Goal: Task Accomplishment & Management: Manage account settings

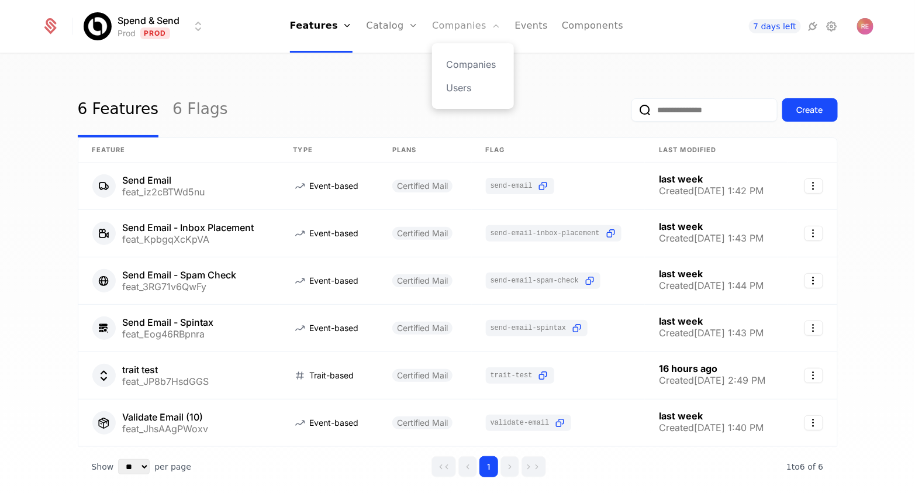
click at [449, 25] on link "Companies" at bounding box center [466, 26] width 68 height 53
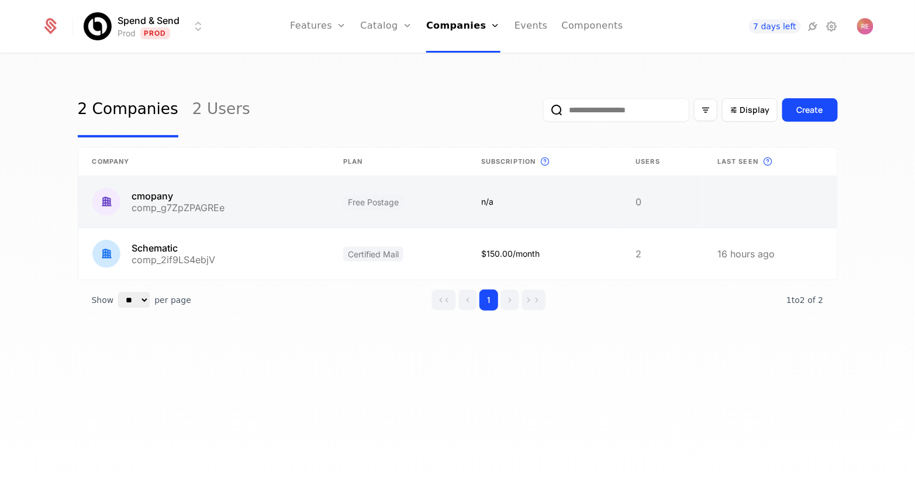
click at [269, 217] on link at bounding box center [203, 201] width 251 height 51
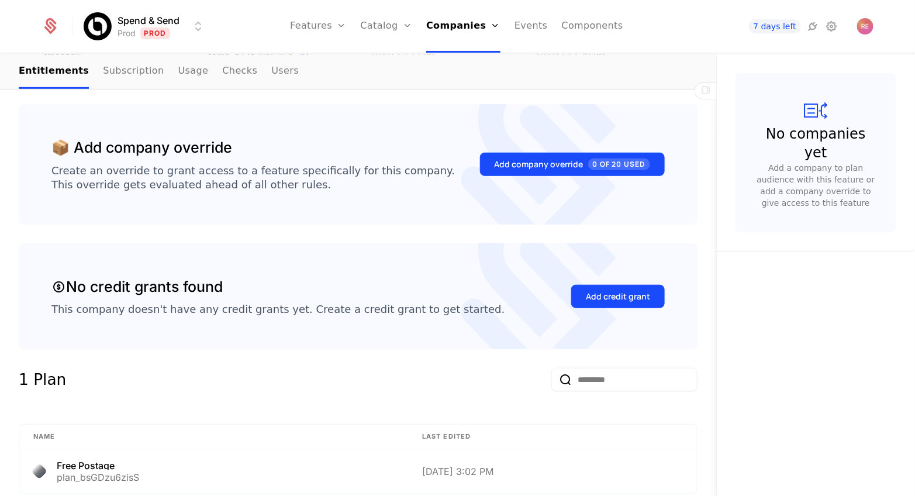
scroll to position [216, 0]
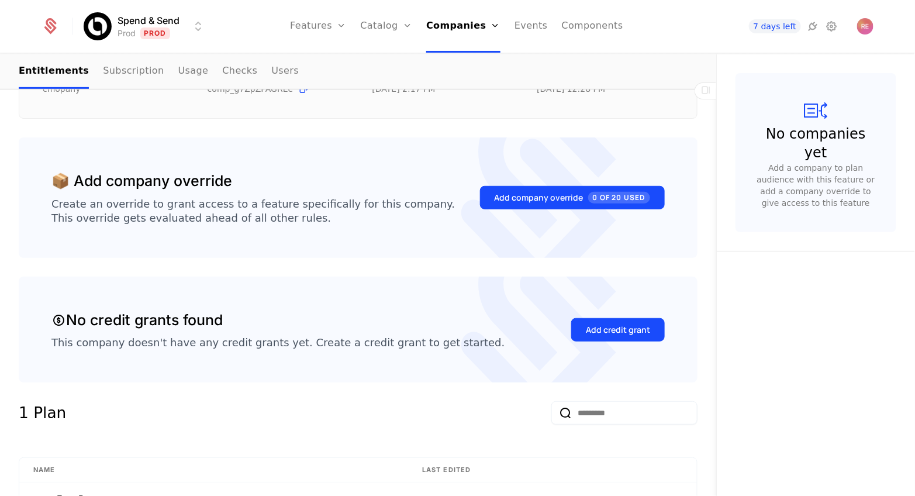
click at [561, 212] on div "Add company override 0 of 20 Used" at bounding box center [572, 197] width 185 height 55
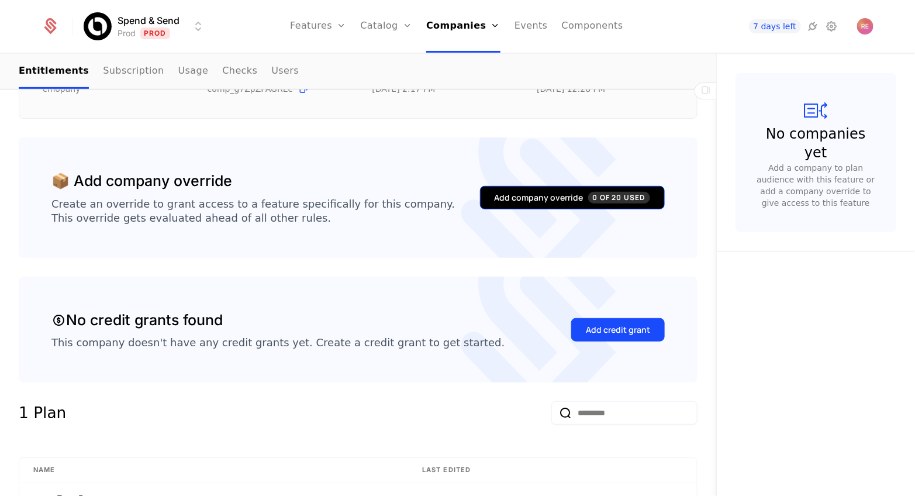
click at [565, 190] on button "Add company override 0 of 20 Used" at bounding box center [572, 197] width 185 height 23
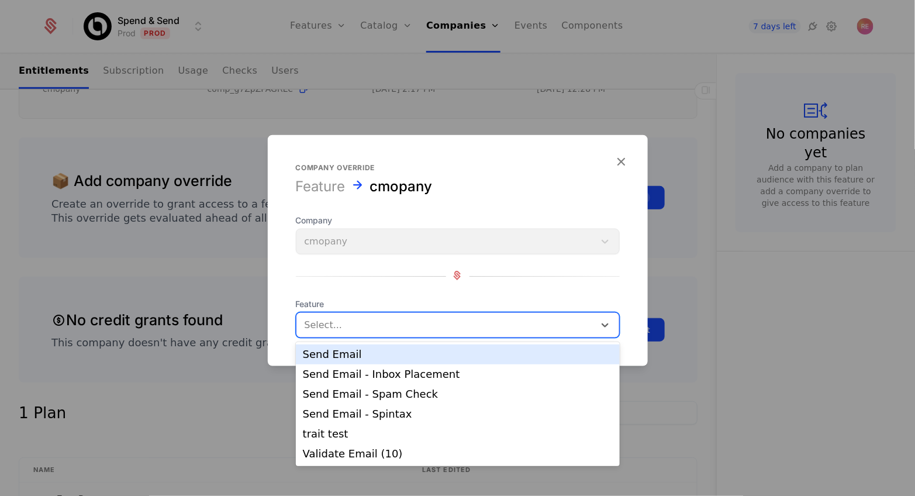
click at [377, 319] on div at bounding box center [446, 325] width 282 height 16
click at [369, 360] on div "Send Email" at bounding box center [458, 354] width 324 height 20
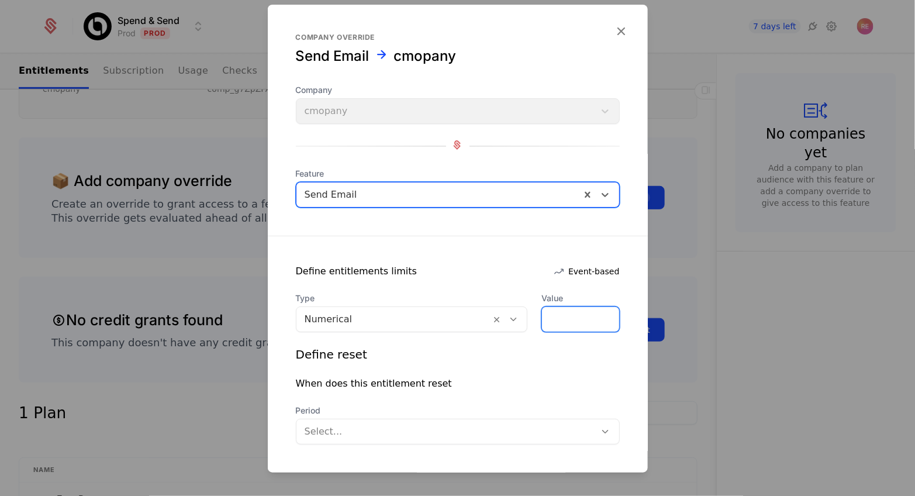
click at [564, 315] on input "*" at bounding box center [580, 319] width 77 height 25
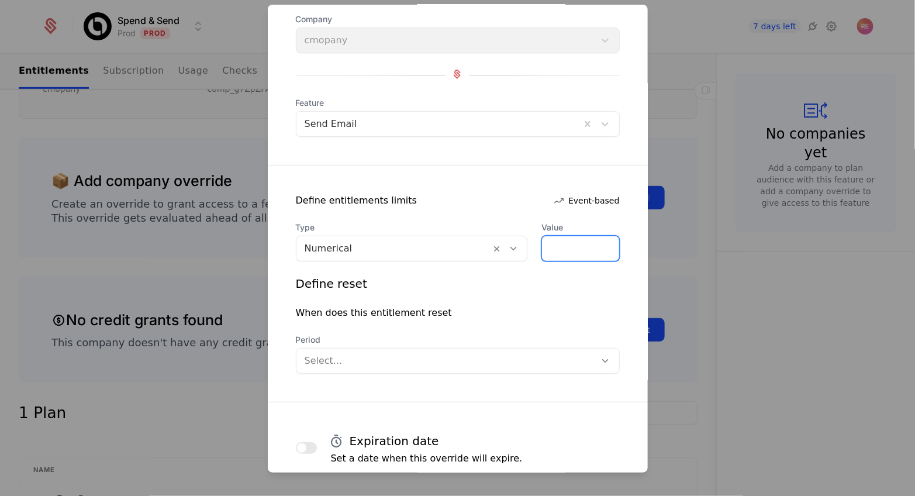
scroll to position [144, 0]
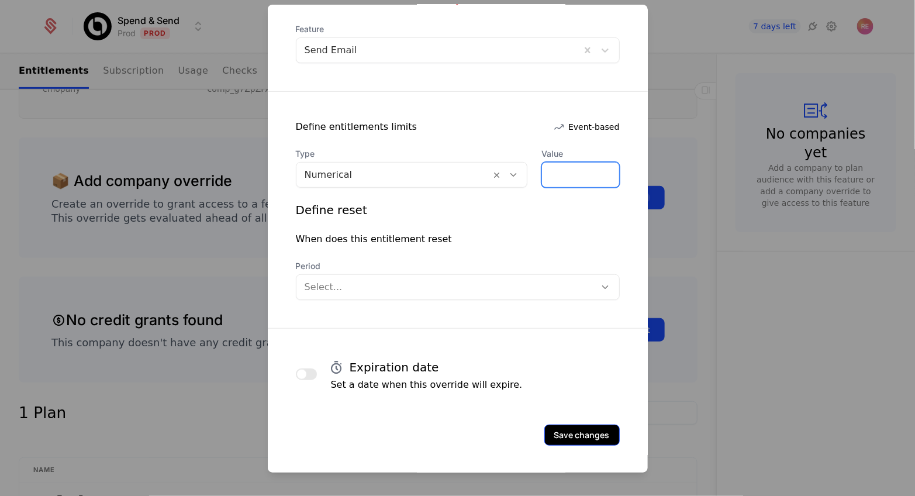
type input "**"
click at [602, 437] on button "Save changes" at bounding box center [581, 434] width 75 height 21
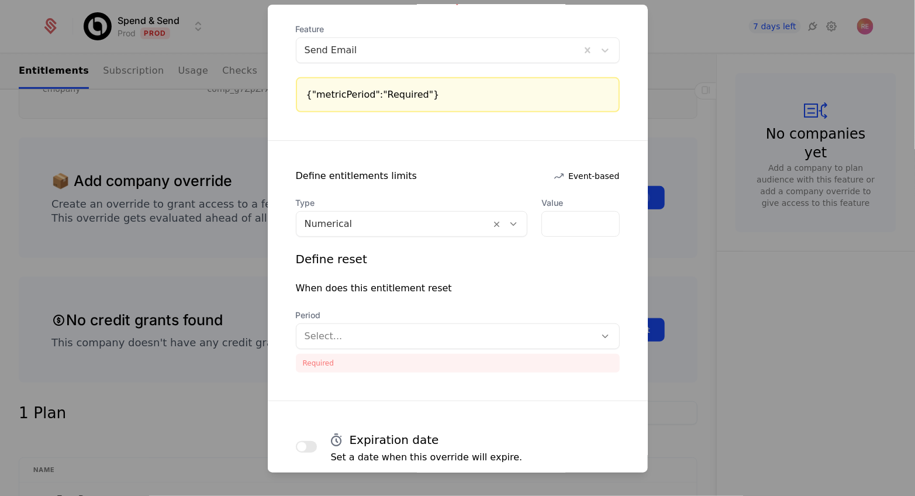
click at [399, 347] on div "Select..." at bounding box center [458, 336] width 324 height 26
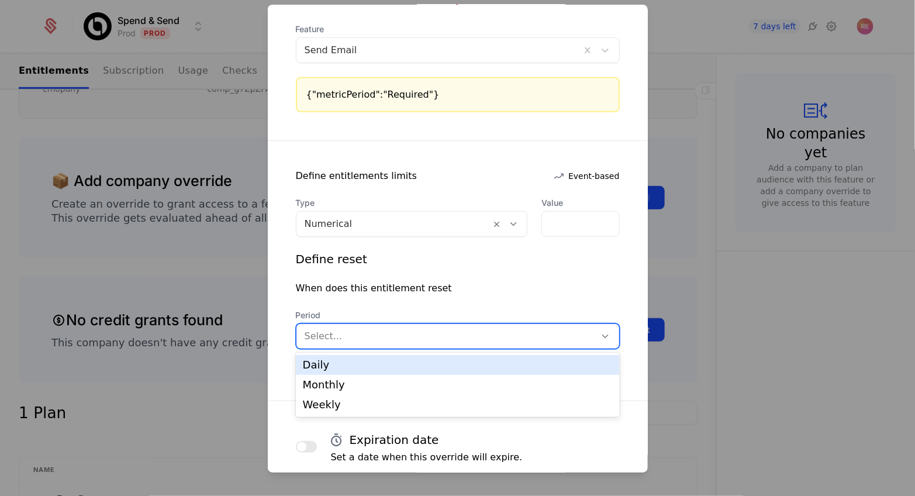
click at [399, 338] on div at bounding box center [446, 336] width 283 height 16
click at [406, 326] on div "Select..." at bounding box center [445, 336] width 299 height 21
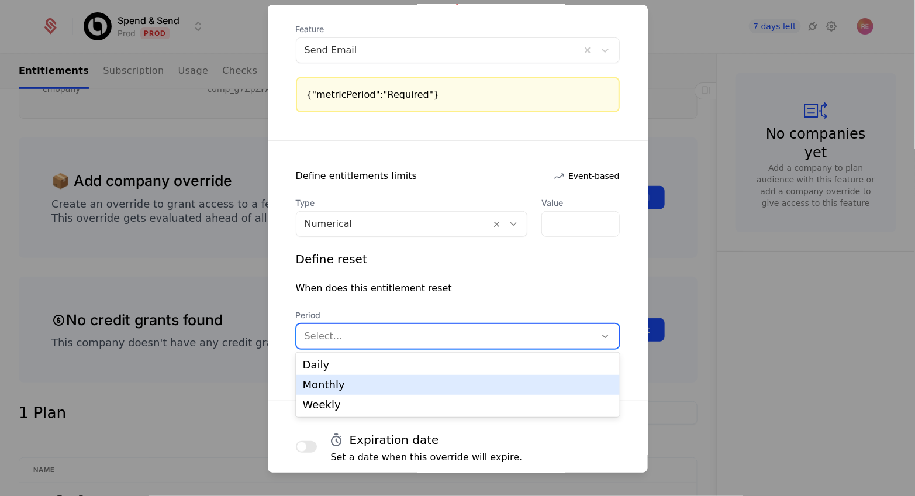
click at [372, 388] on div "Monthly" at bounding box center [458, 384] width 310 height 11
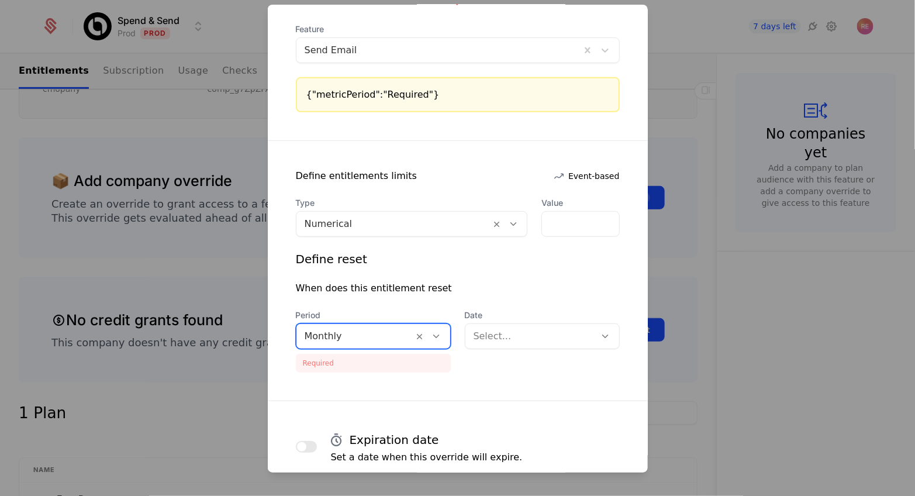
scroll to position [216, 0]
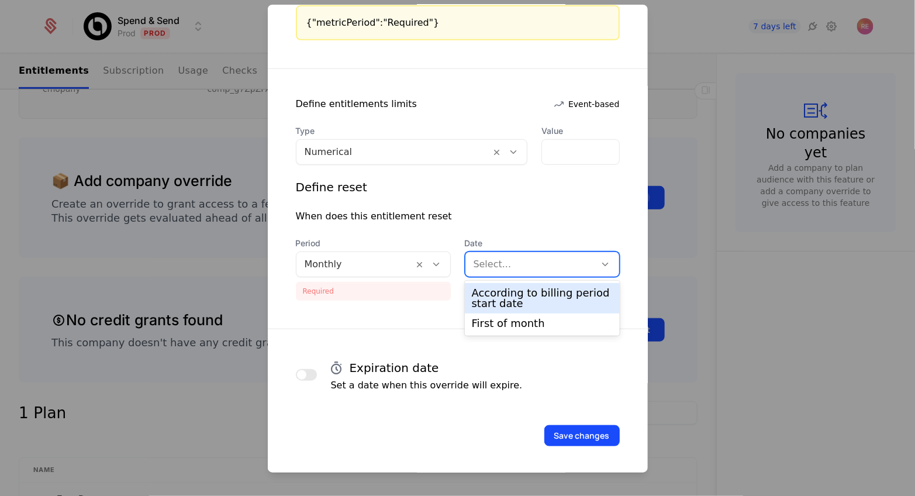
click at [519, 251] on div "Select..." at bounding box center [542, 264] width 155 height 26
click at [485, 299] on div "According to billing period start date" at bounding box center [542, 298] width 141 height 21
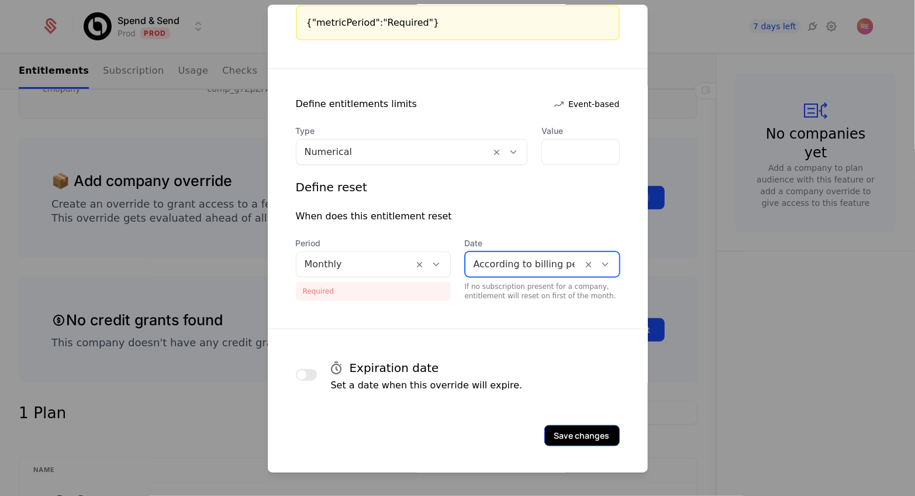
click at [585, 441] on button "Save changes" at bounding box center [581, 435] width 75 height 21
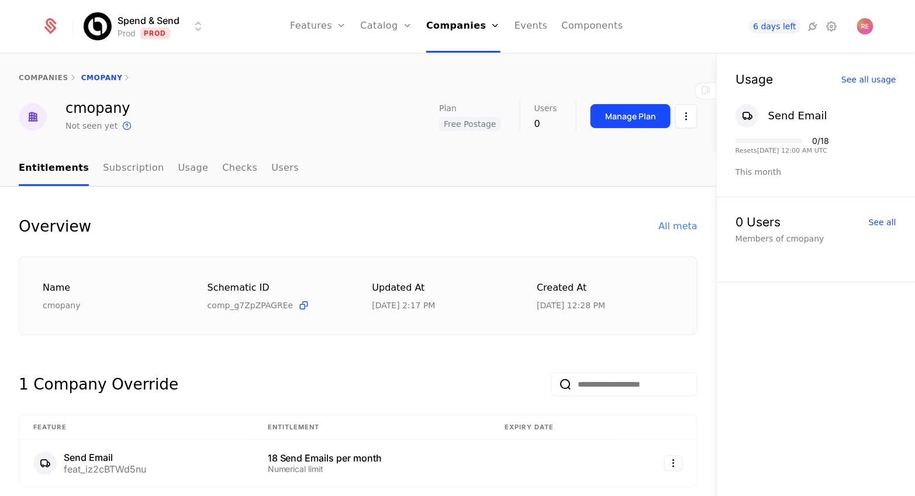
scroll to position [216, 0]
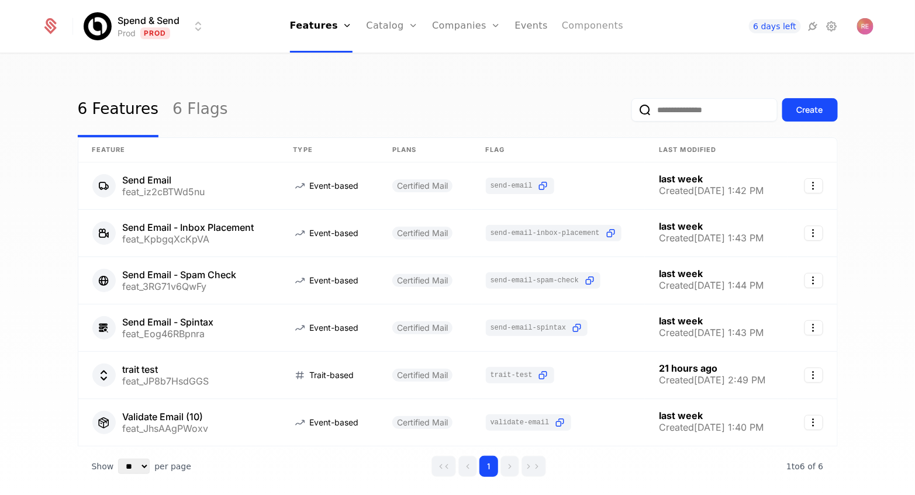
click at [571, 32] on link "Components" at bounding box center [592, 26] width 61 height 53
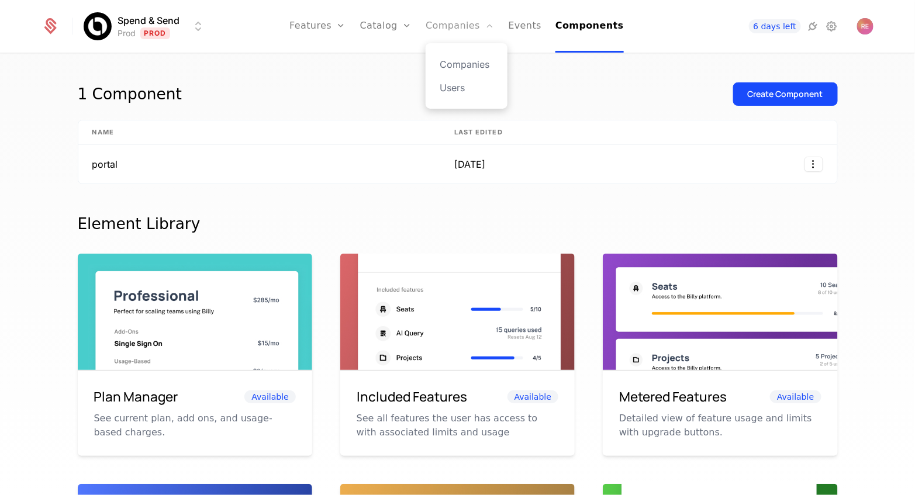
click at [469, 26] on link "Companies" at bounding box center [460, 26] width 68 height 53
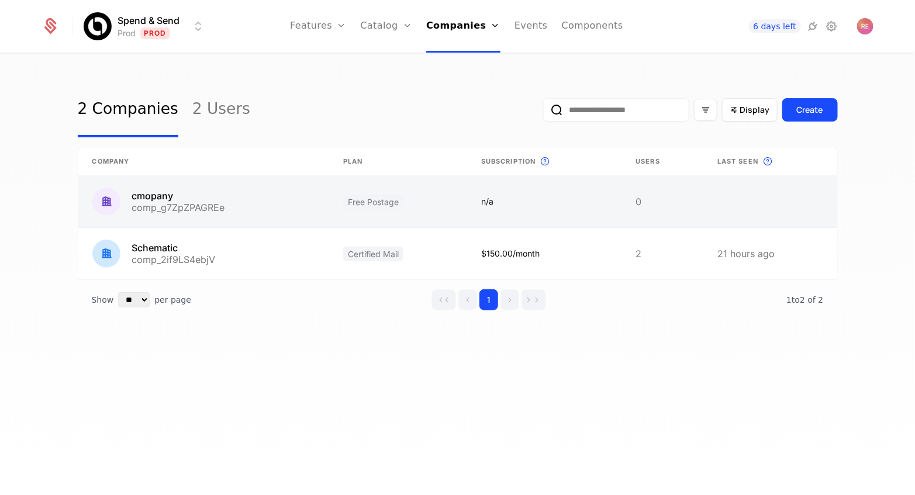
click at [253, 208] on link at bounding box center [203, 201] width 251 height 51
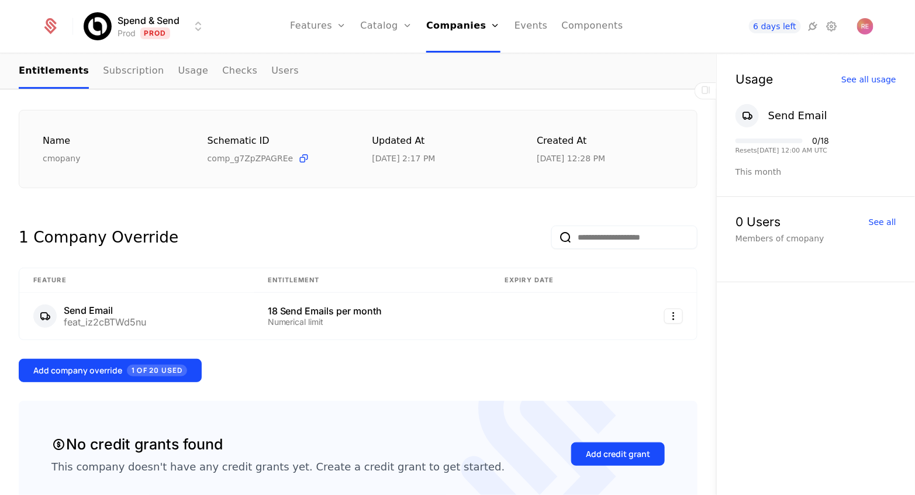
scroll to position [241, 0]
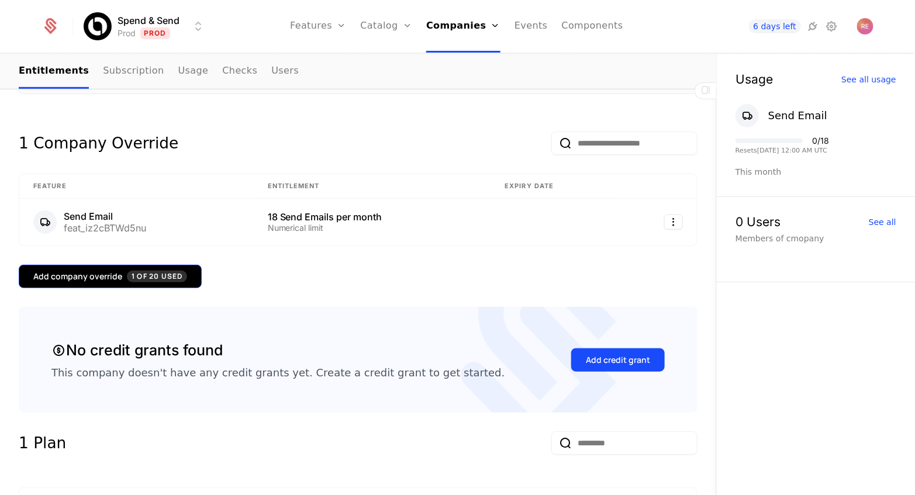
click at [167, 271] on span "1 of 20 Used" at bounding box center [157, 277] width 60 height 12
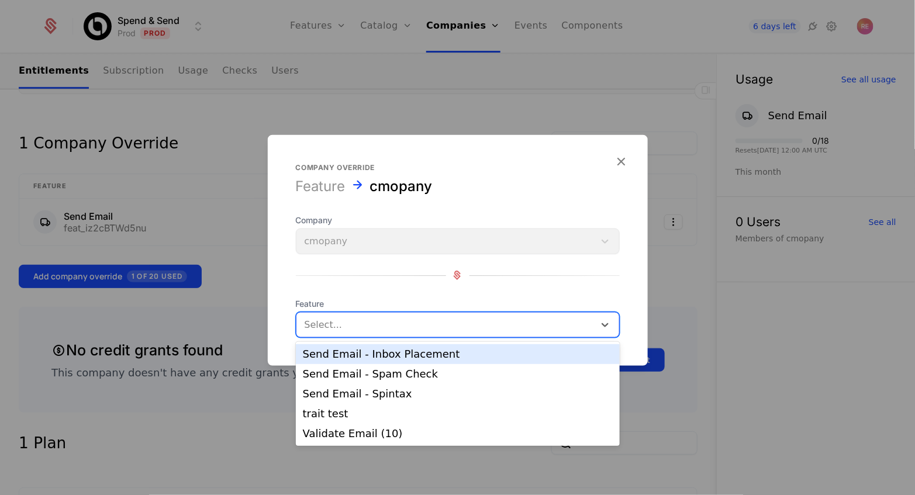
click at [340, 315] on div "Select..." at bounding box center [445, 324] width 298 height 21
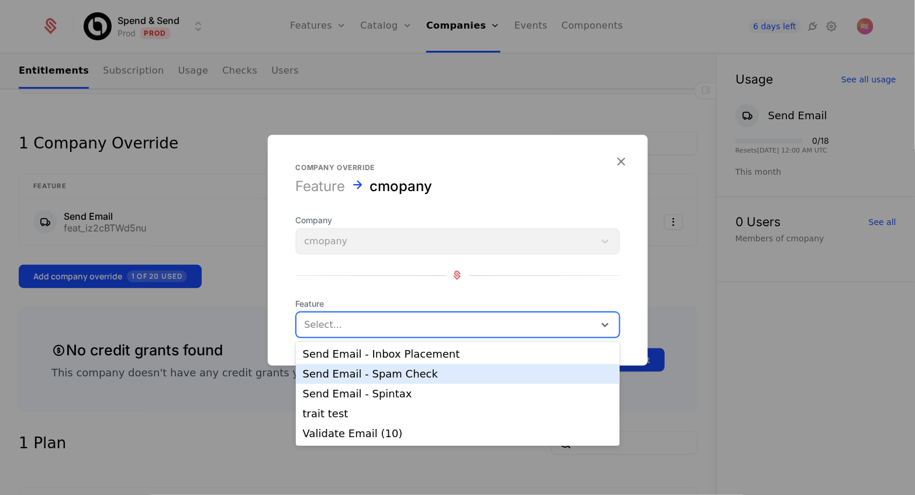
click at [335, 372] on div "Send Email - Spam Check" at bounding box center [458, 374] width 310 height 11
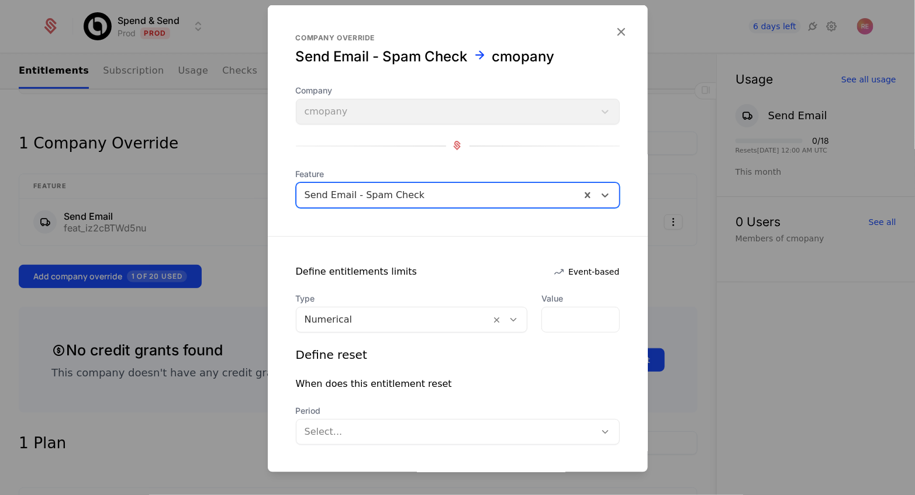
scroll to position [144, 0]
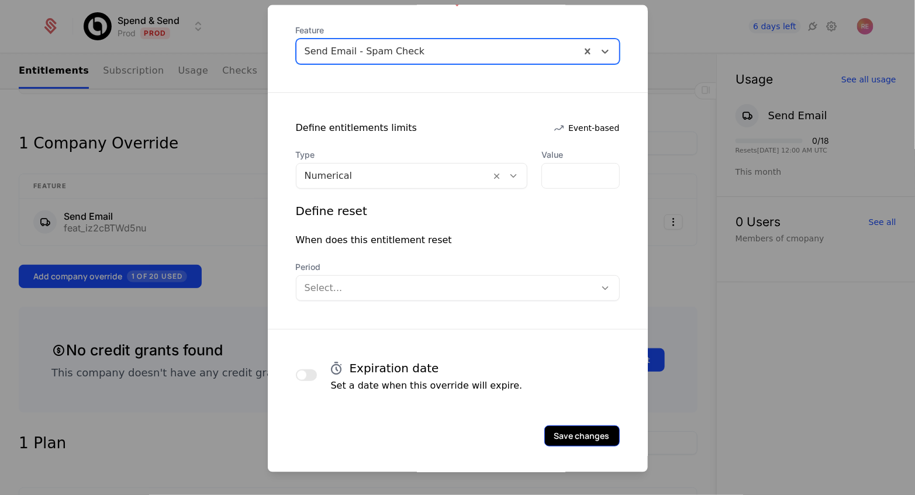
click at [565, 439] on button "Save changes" at bounding box center [581, 435] width 75 height 21
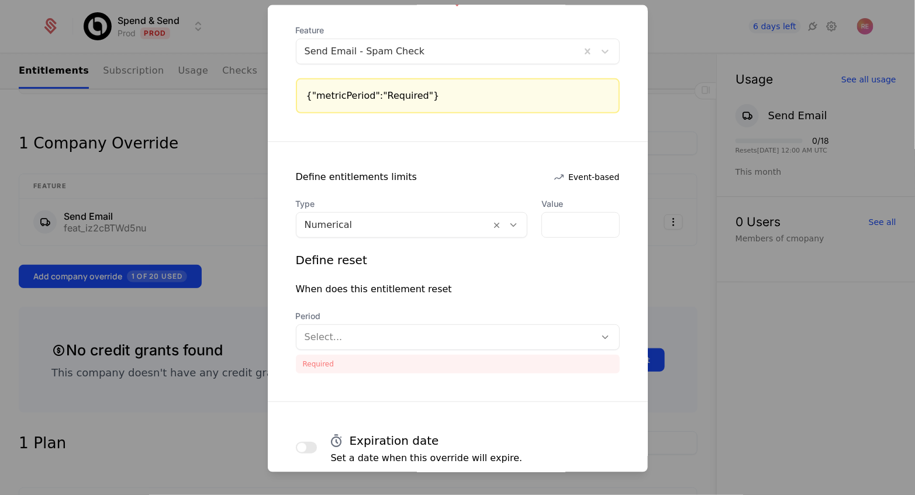
click at [347, 333] on div at bounding box center [446, 337] width 283 height 16
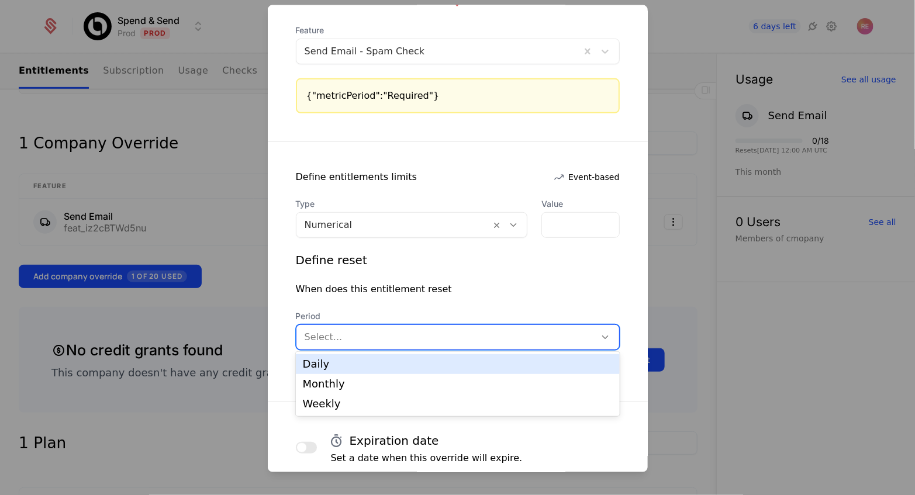
click at [338, 362] on div "Daily" at bounding box center [458, 364] width 310 height 11
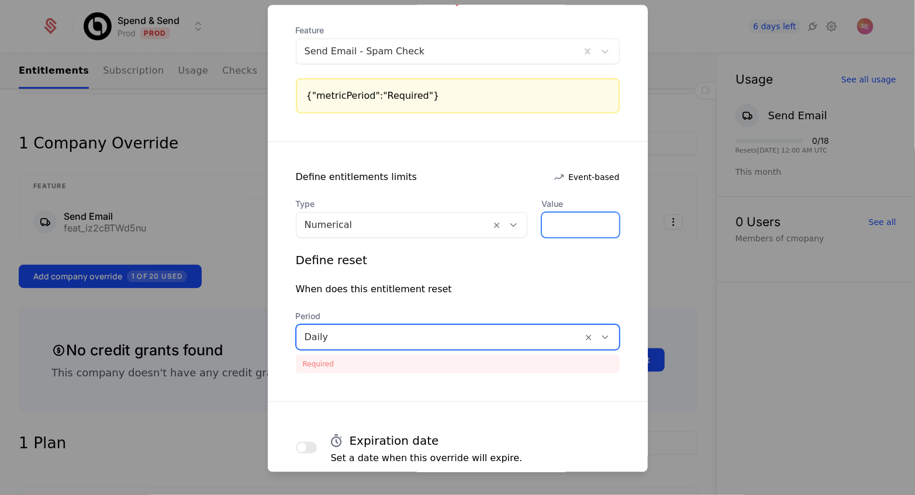
click at [542, 229] on input "*" at bounding box center [580, 224] width 77 height 25
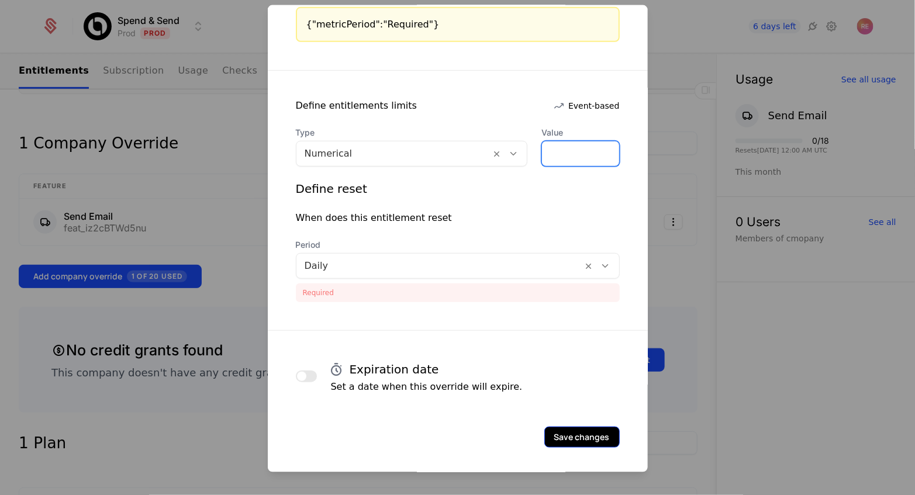
type input "**"
click at [600, 426] on button "Save changes" at bounding box center [581, 436] width 75 height 21
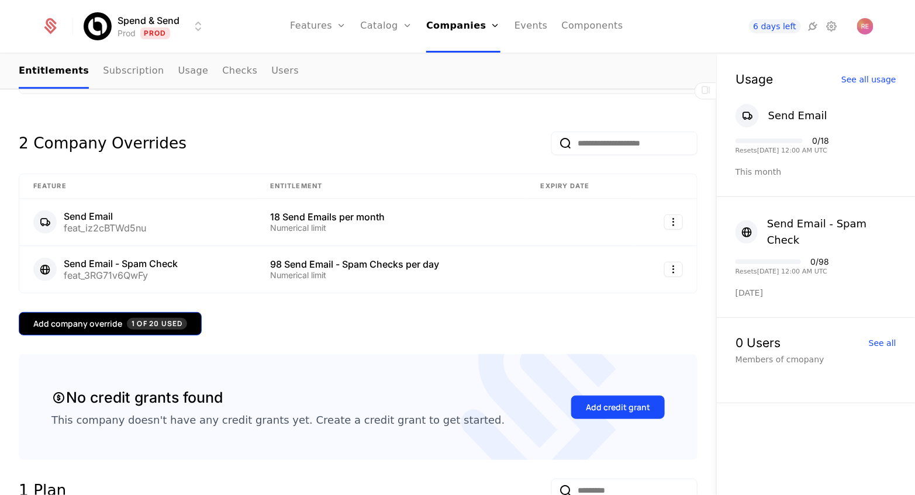
click at [192, 330] on button "Add company override 1 of 20 Used" at bounding box center [110, 323] width 183 height 23
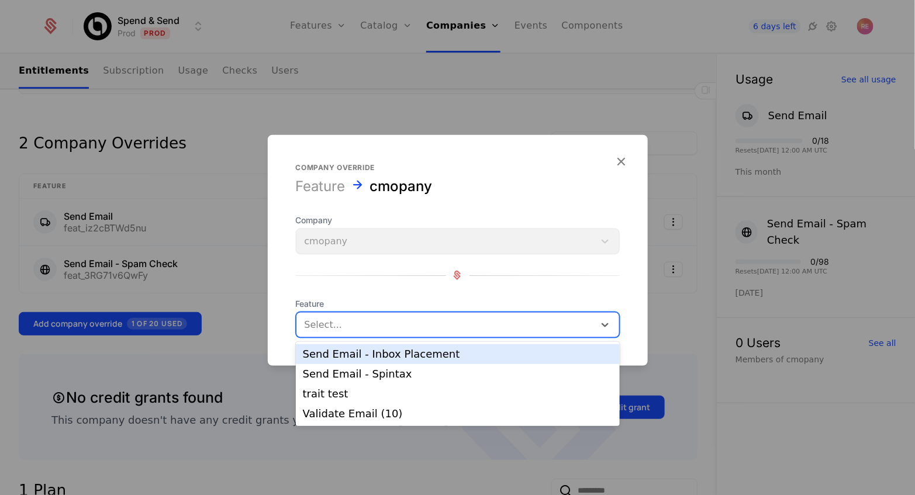
click at [322, 326] on div at bounding box center [446, 324] width 282 height 16
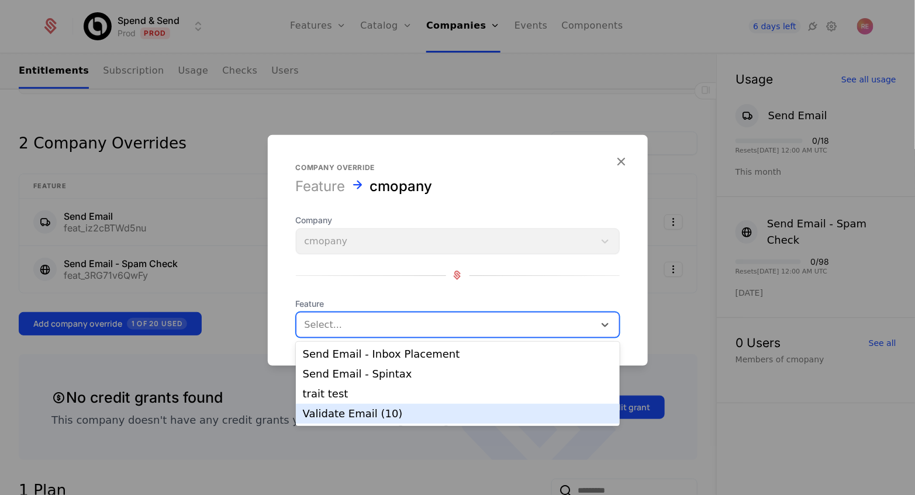
click at [357, 420] on div "Validate Email (10)" at bounding box center [458, 414] width 324 height 20
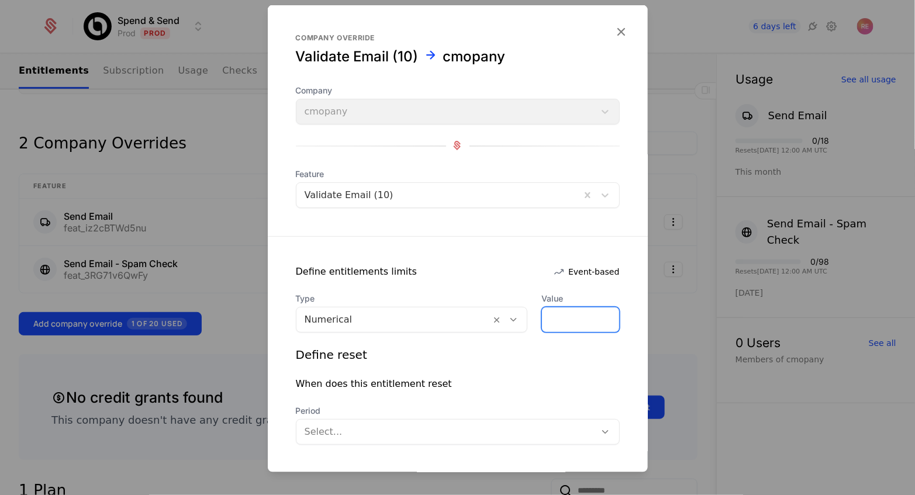
drag, startPoint x: 555, startPoint y: 316, endPoint x: 528, endPoint y: 316, distance: 27.5
click at [528, 316] on div "Type Numerical Value *" at bounding box center [458, 312] width 324 height 40
type input "**"
click at [492, 268] on div "Define entitlements limits Event-based" at bounding box center [458, 271] width 380 height 14
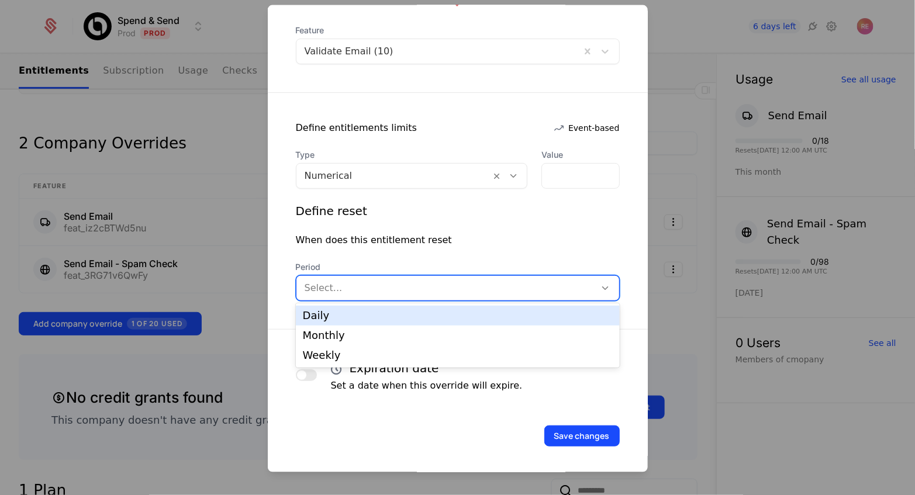
click at [448, 283] on div at bounding box center [446, 287] width 283 height 16
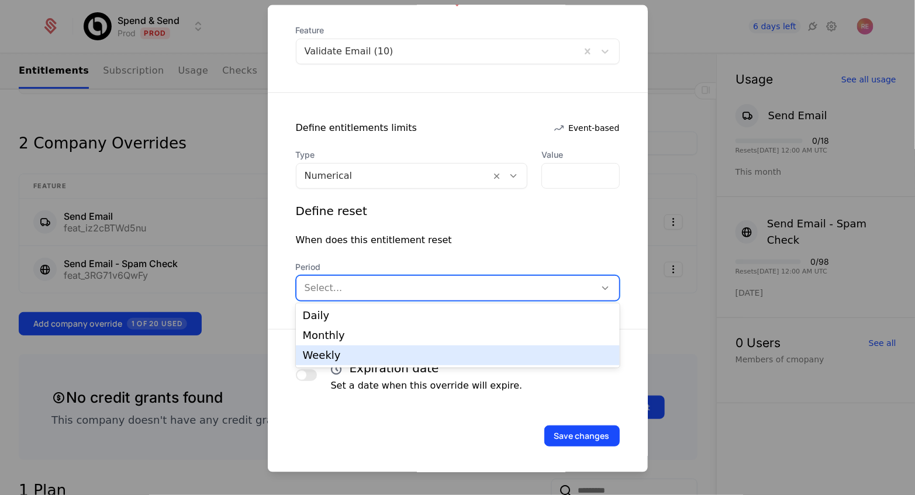
click at [409, 351] on div "Weekly" at bounding box center [458, 355] width 310 height 11
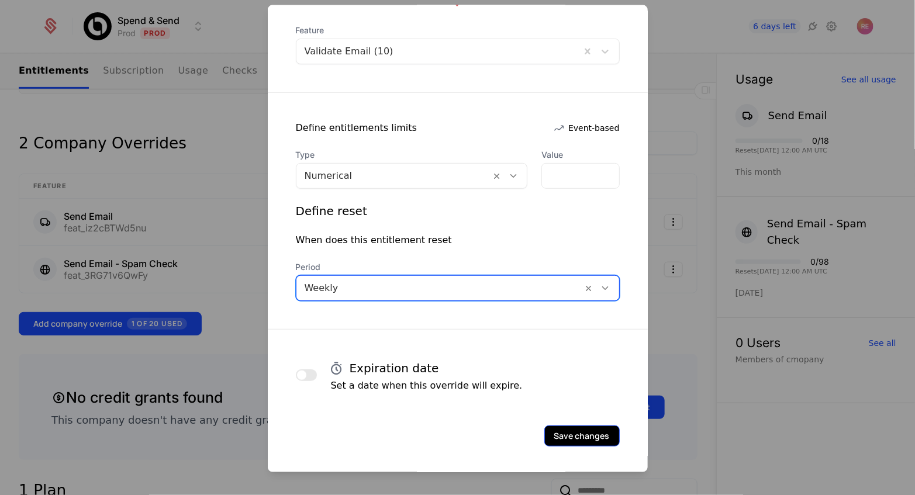
click at [580, 438] on button "Save changes" at bounding box center [581, 435] width 75 height 21
